Goal: Task Accomplishment & Management: Manage account settings

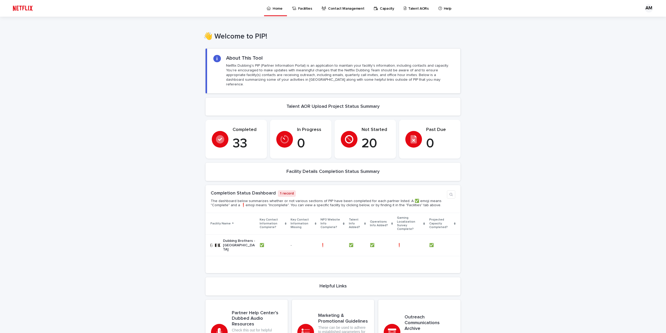
click at [409, 10] on p "Talent AORs" at bounding box center [418, 5] width 21 height 11
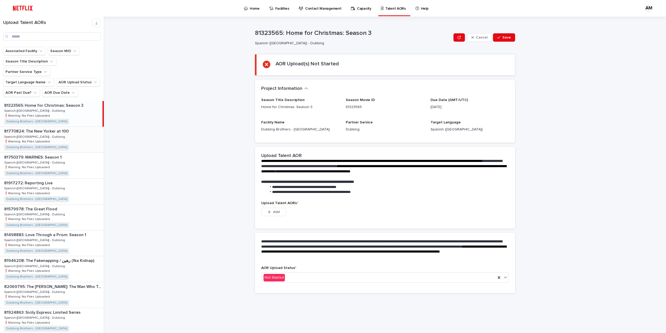
click at [59, 137] on div "81770824: The New Yorker at 100 81770824: The New Yorker at 100 Spanish ([GEOGR…" at bounding box center [52, 140] width 104 height 26
click at [283, 216] on div "Add" at bounding box center [273, 213] width 25 height 10
click at [282, 213] on button "Add" at bounding box center [273, 212] width 25 height 8
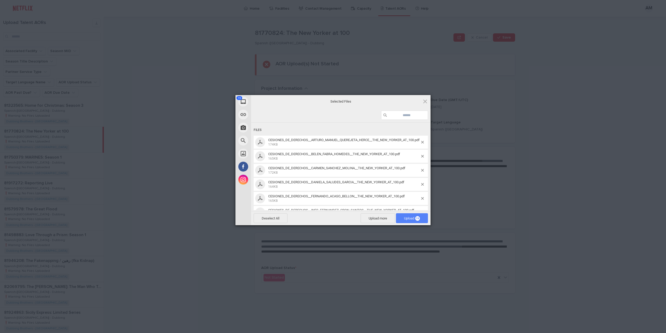
click at [411, 220] on span "Upload 19" at bounding box center [412, 218] width 16 height 4
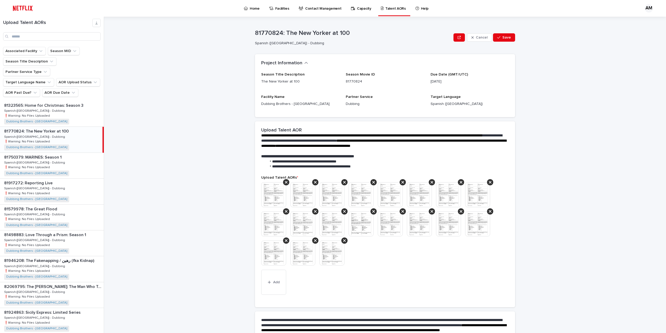
scroll to position [57, 0]
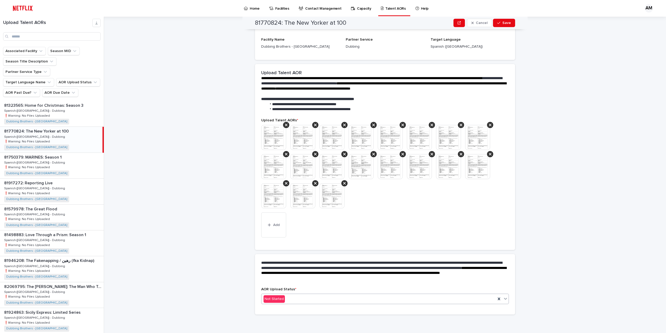
click at [289, 299] on div "Not Started" at bounding box center [379, 299] width 234 height 9
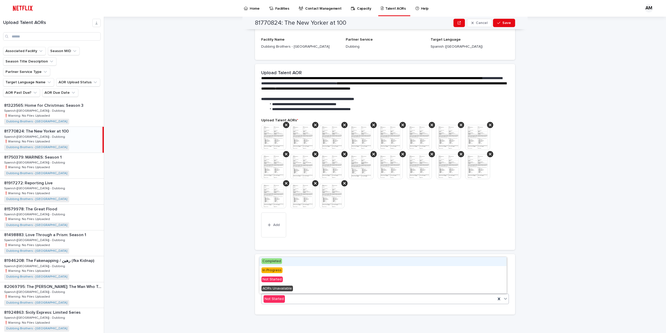
click at [287, 263] on div "Completed" at bounding box center [382, 261] width 247 height 9
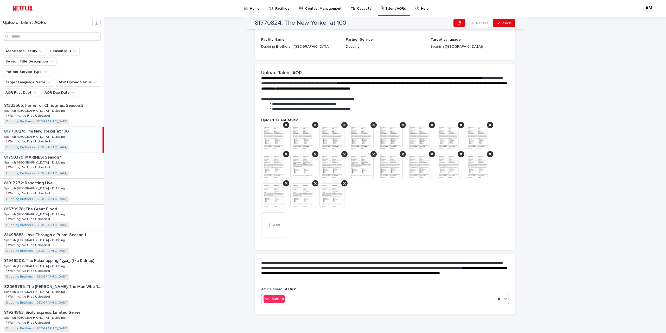
click at [578, 221] on div "**********" at bounding box center [388, 175] width 556 height 316
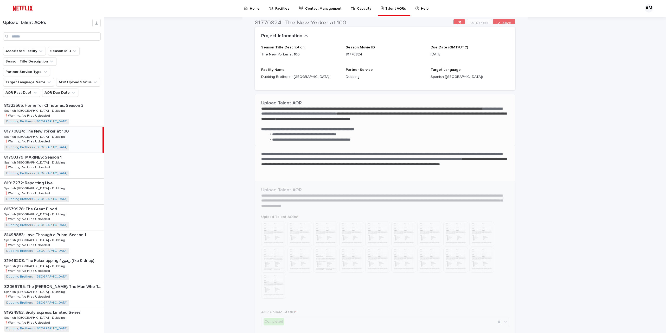
scroll to position [0, 0]
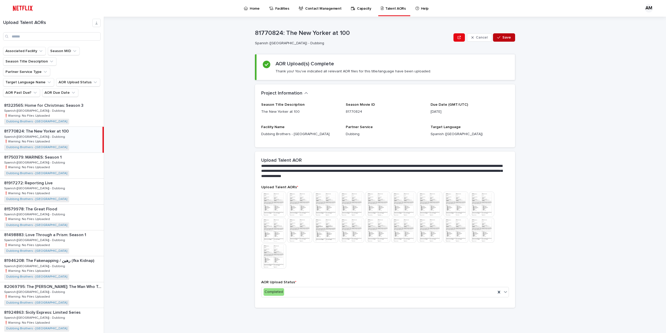
click at [506, 38] on span "Save" at bounding box center [506, 38] width 9 height 4
